Goal: Information Seeking & Learning: Learn about a topic

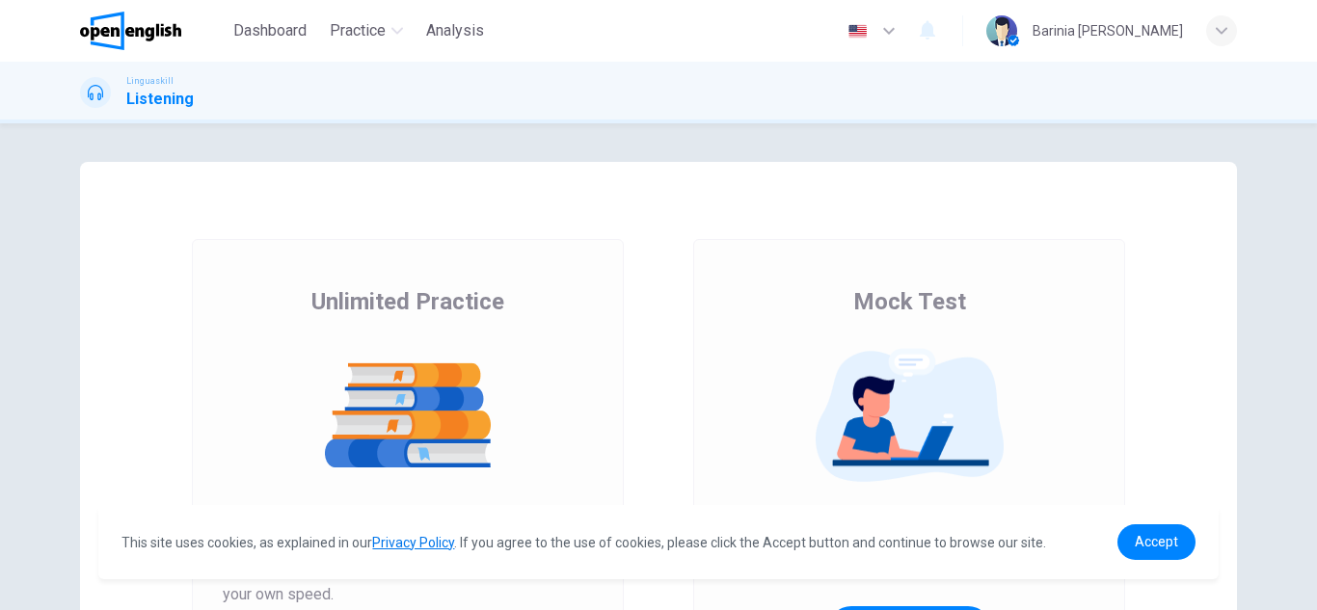
scroll to position [184, 0]
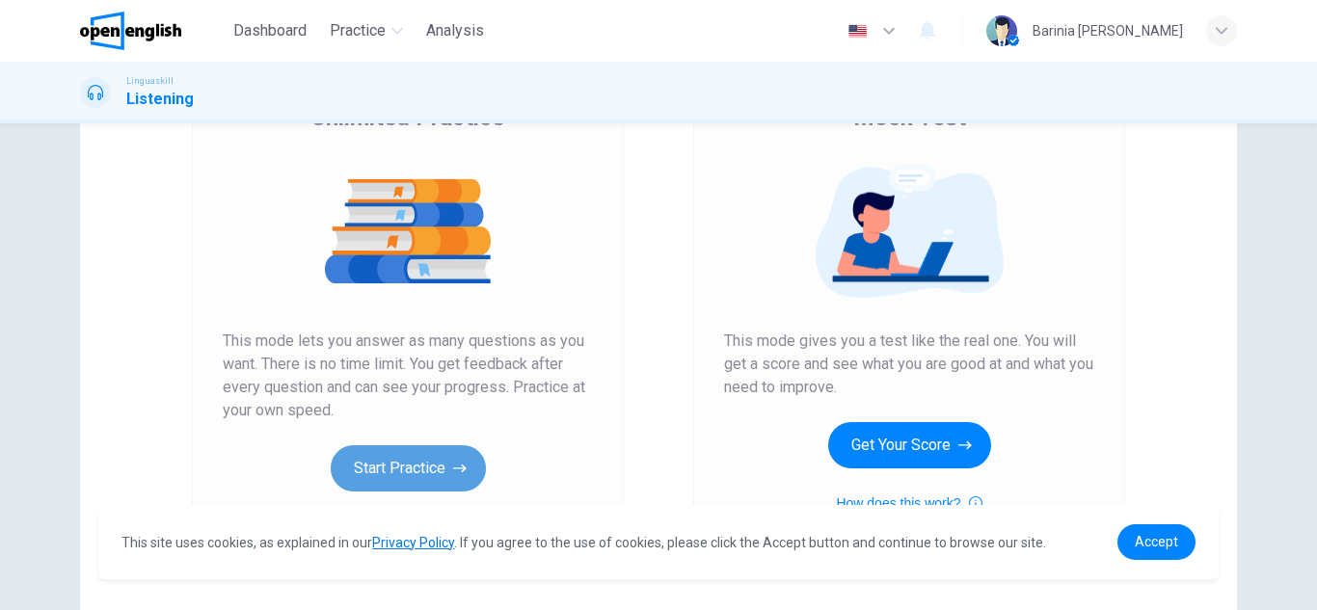
click at [453, 475] on icon "button" at bounding box center [459, 468] width 13 height 19
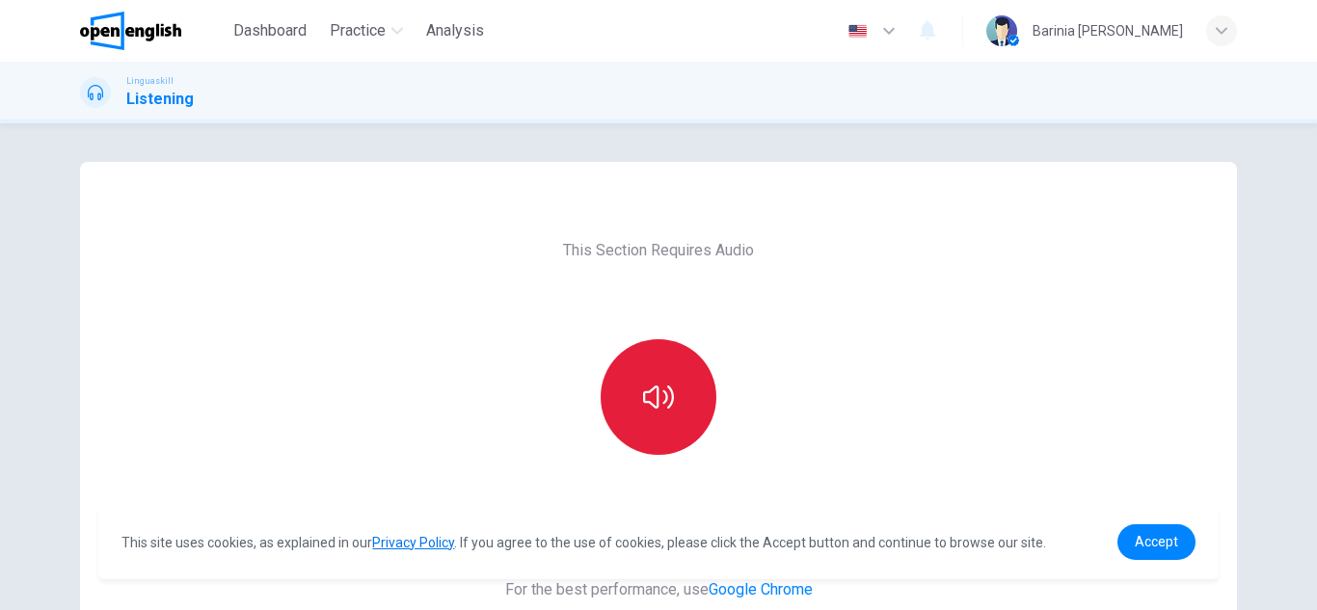
click at [654, 388] on icon "button" at bounding box center [658, 397] width 31 height 23
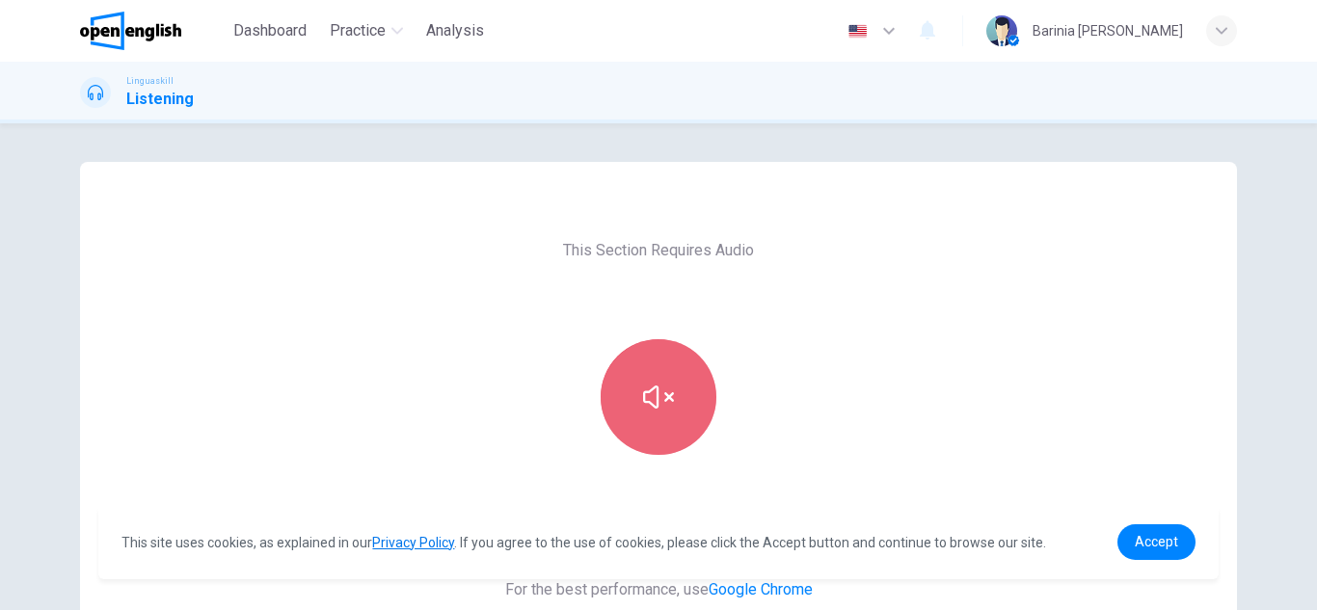
click at [649, 399] on icon "button" at bounding box center [658, 397] width 31 height 31
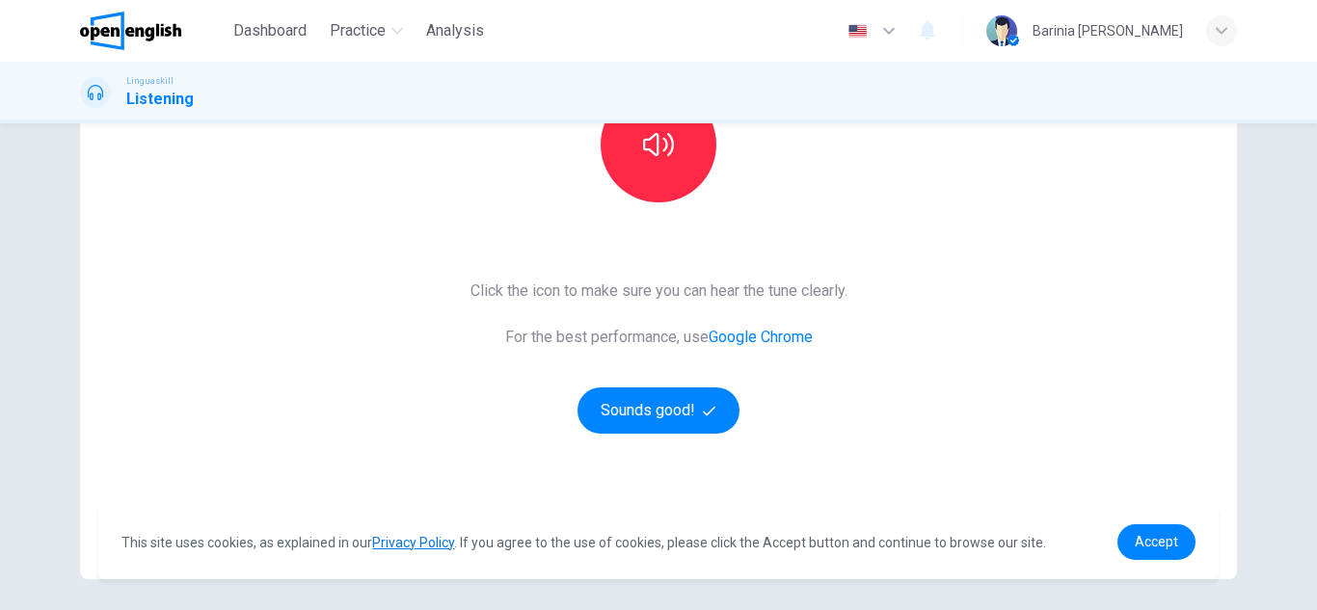
scroll to position [322, 0]
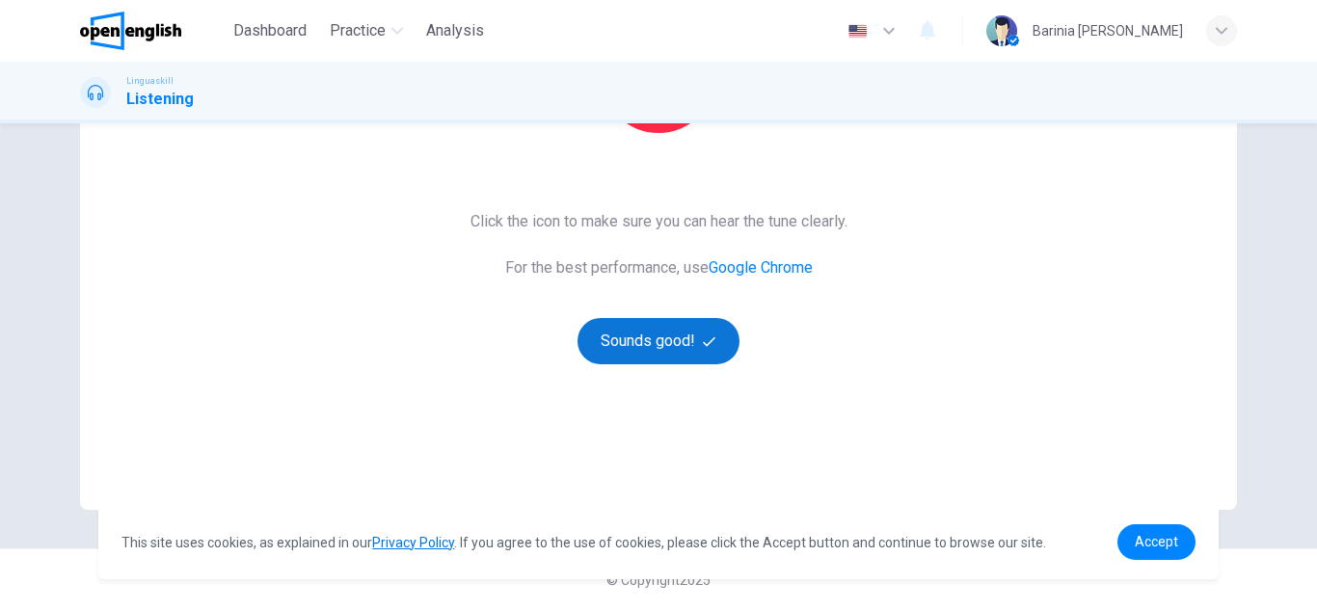
click at [652, 337] on button "Sounds good!" at bounding box center [659, 341] width 162 height 46
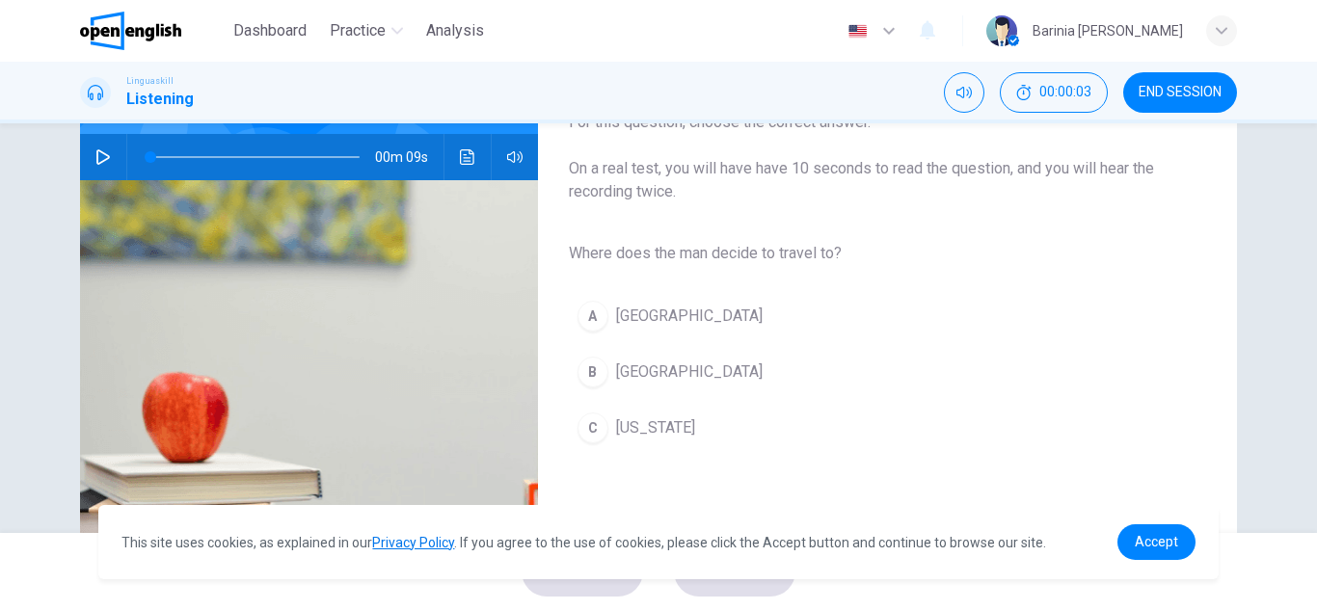
scroll to position [152, 0]
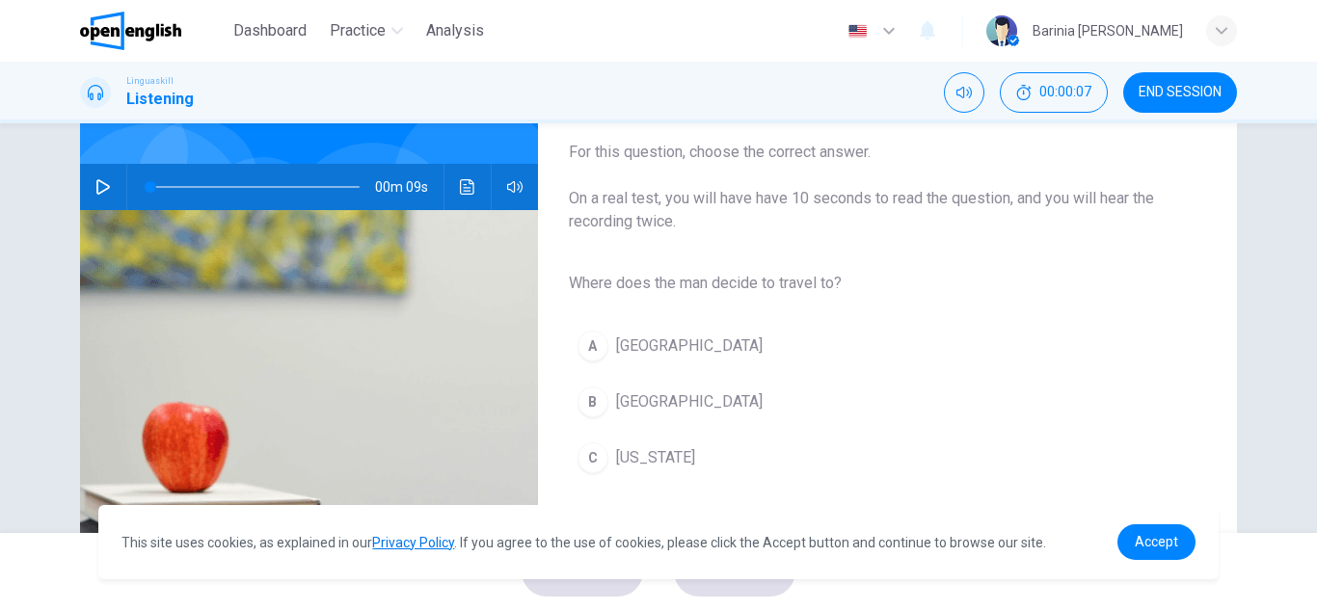
drag, startPoint x: 1299, startPoint y: 270, endPoint x: 1291, endPoint y: 208, distance: 62.2
click at [1291, 208] on div "Question 1 Listen and Select For this question, choose the correct answer. On a…" at bounding box center [658, 328] width 1317 height 410
click at [106, 184] on button "button" at bounding box center [103, 187] width 31 height 46
click at [99, 184] on icon "button" at bounding box center [102, 186] width 15 height 15
click at [100, 188] on icon "button" at bounding box center [102, 186] width 15 height 15
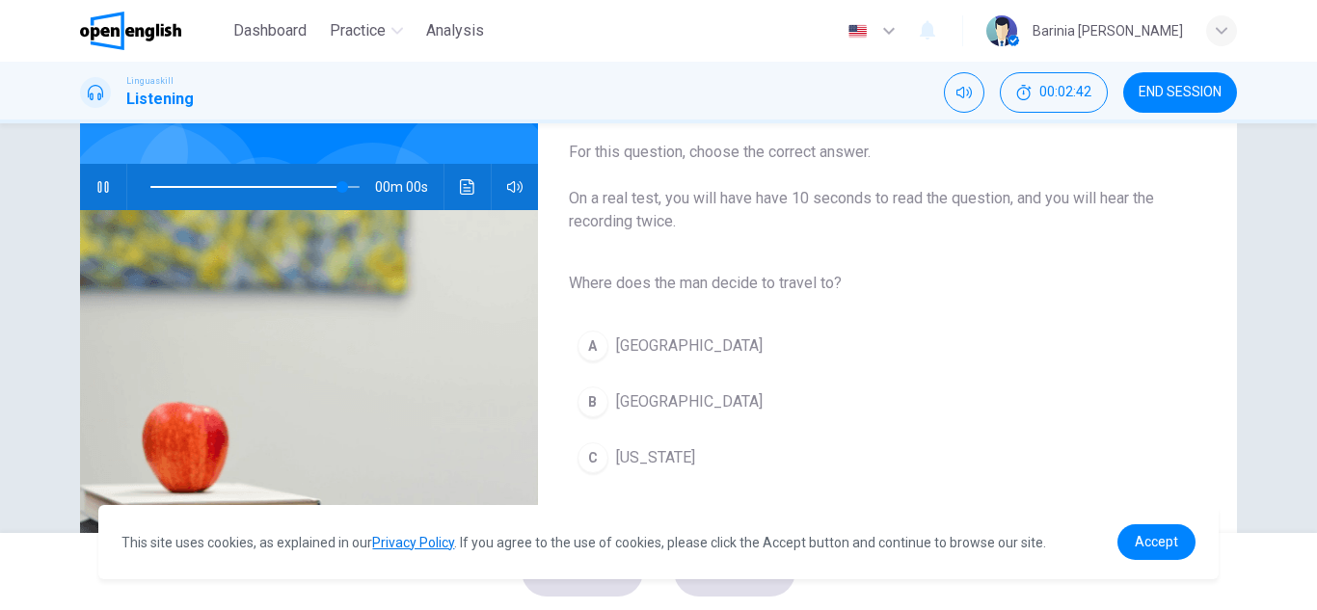
type input "*"
click at [583, 339] on div "A" at bounding box center [593, 346] width 31 height 31
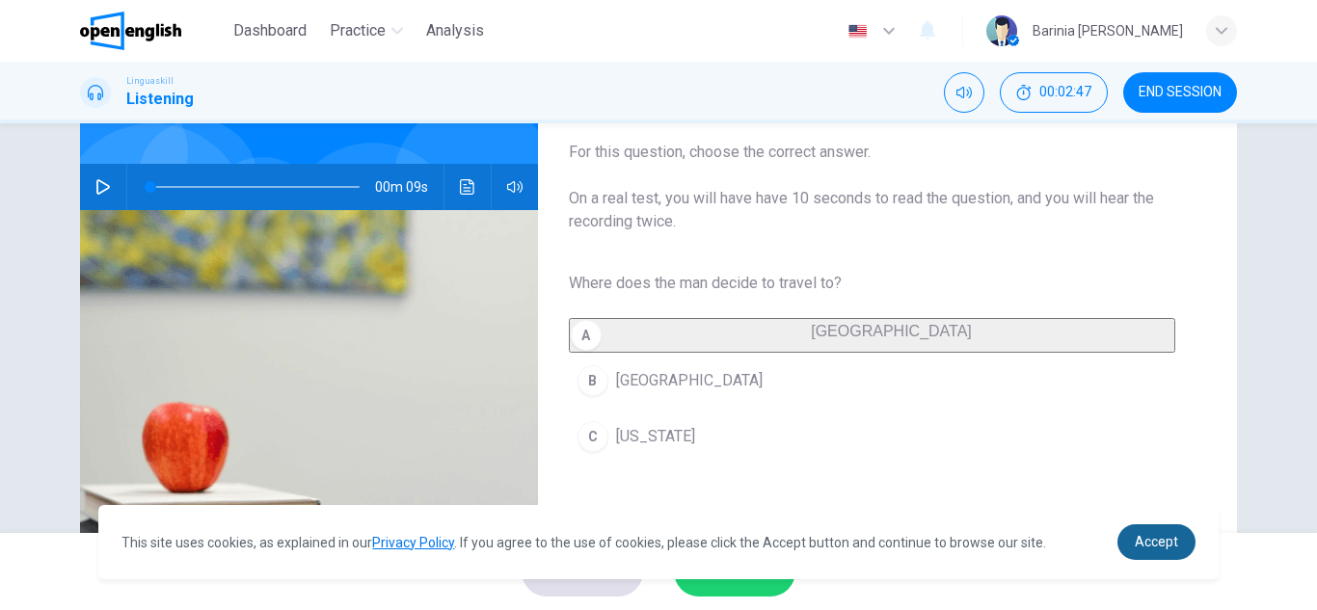
click at [1159, 535] on span "Accept" at bounding box center [1156, 541] width 43 height 15
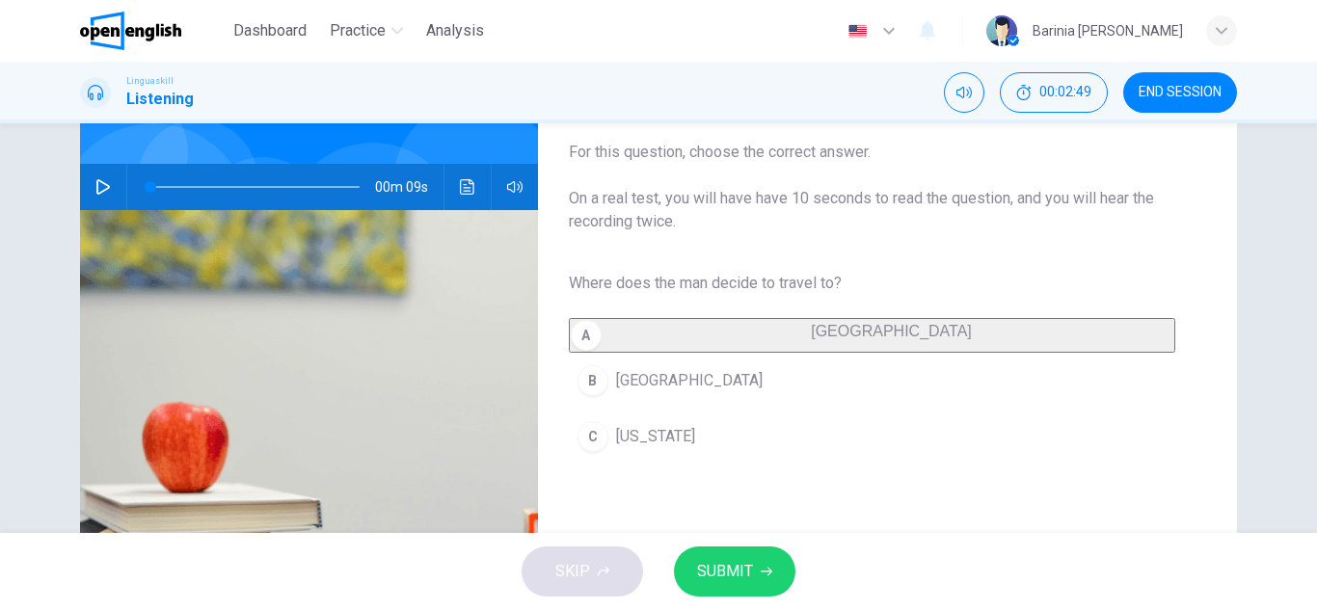
click at [716, 567] on span "SUBMIT" at bounding box center [725, 571] width 56 height 27
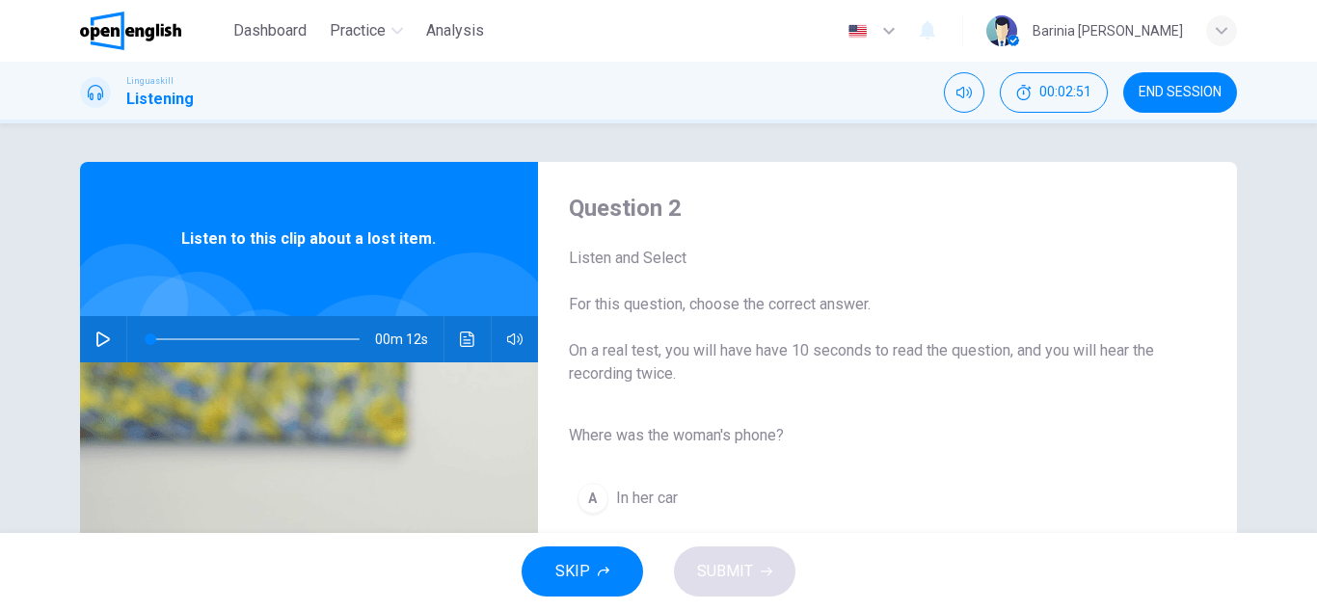
scroll to position [125, 0]
